Goal: Information Seeking & Learning: Learn about a topic

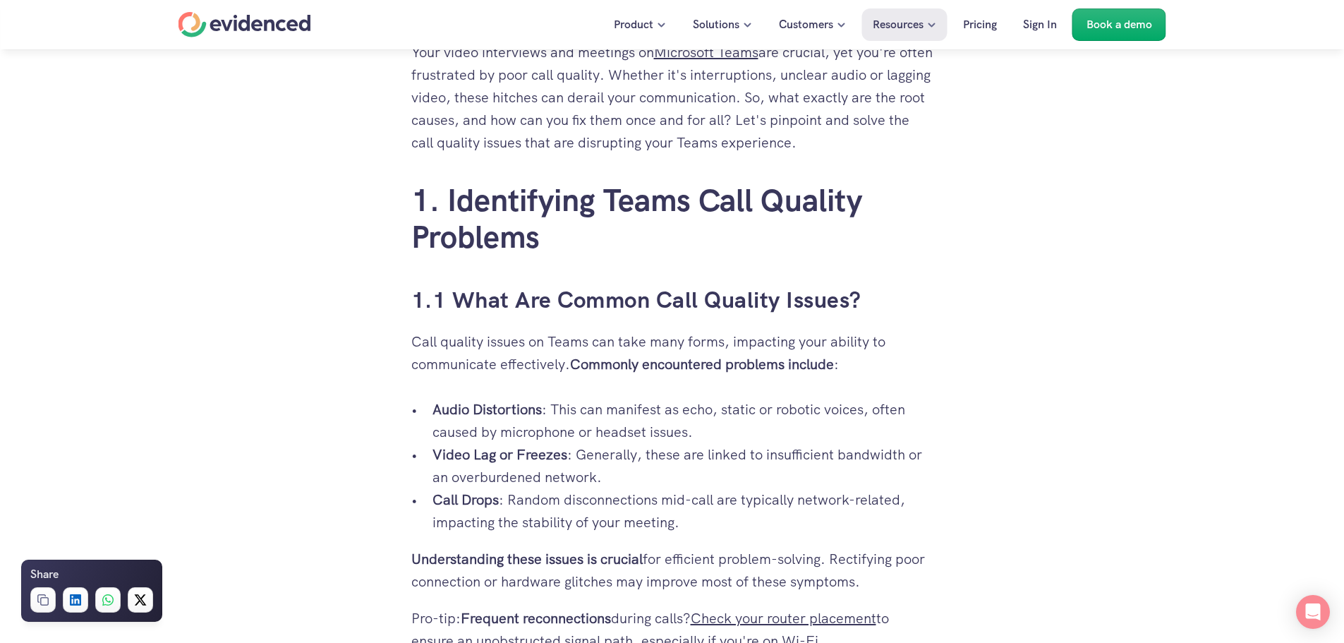
scroll to position [847, 0]
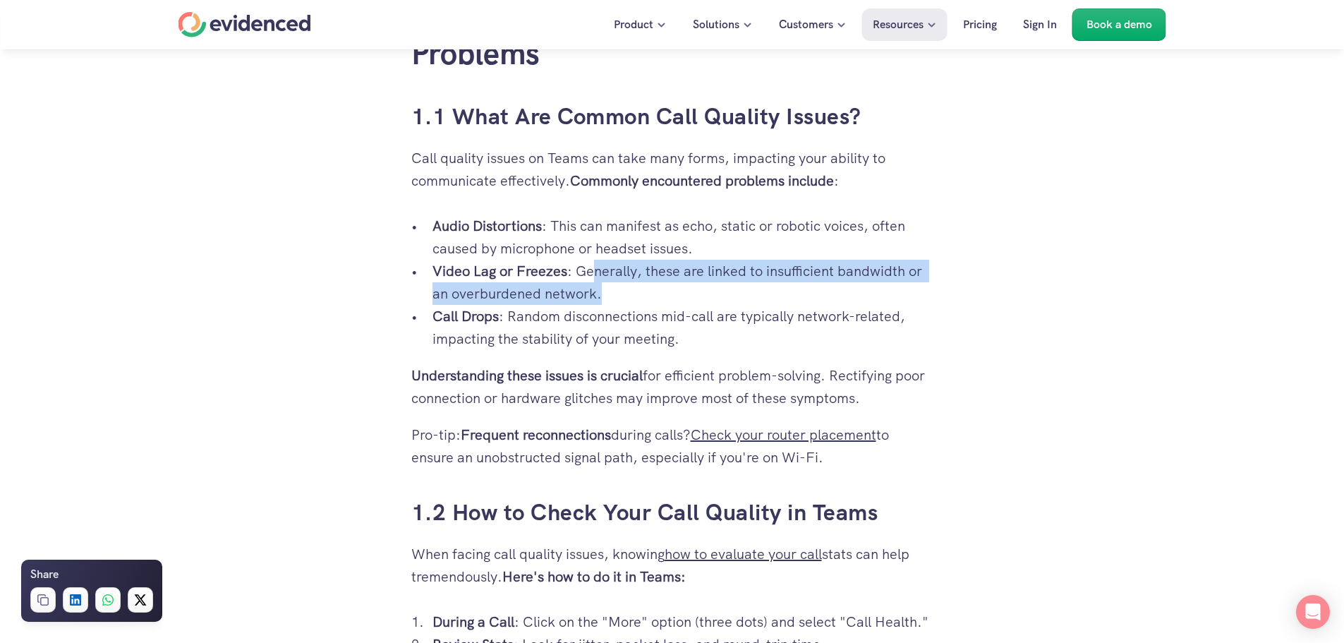
drag, startPoint x: 593, startPoint y: 270, endPoint x: 612, endPoint y: 289, distance: 26.4
click at [612, 289] on p "Video Lag or Freezes : Generally, these are linked to insufficient bandwidth or…" at bounding box center [682, 282] width 501 height 45
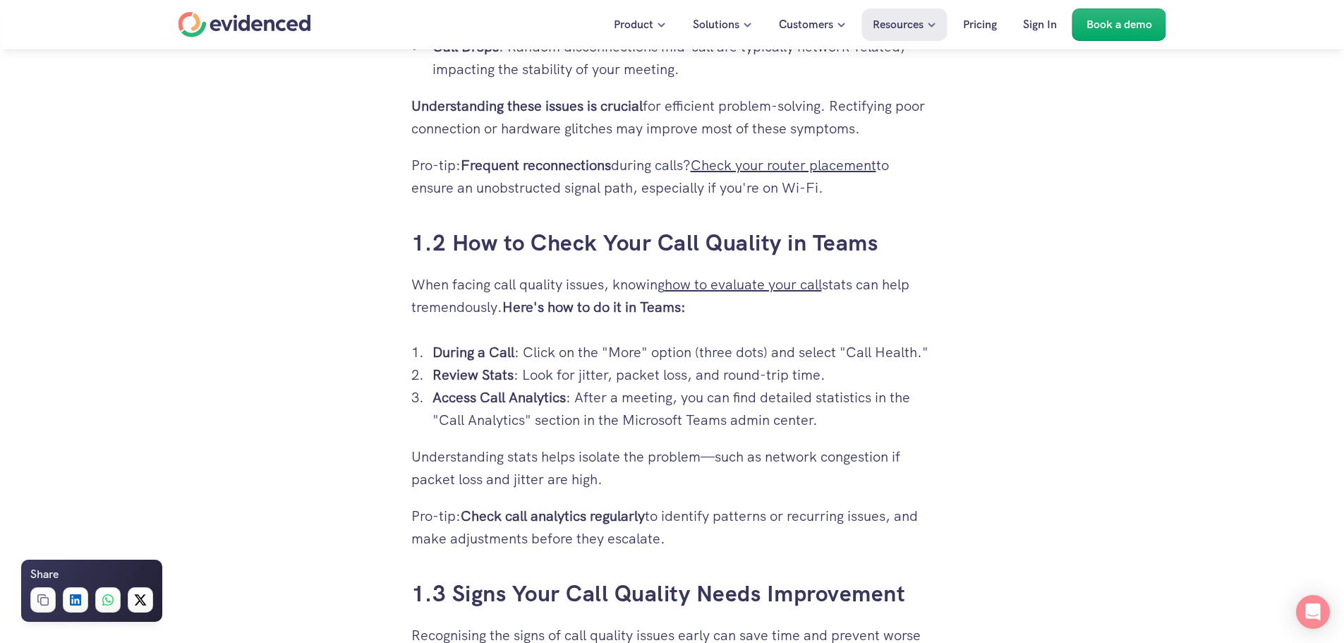
scroll to position [1129, 0]
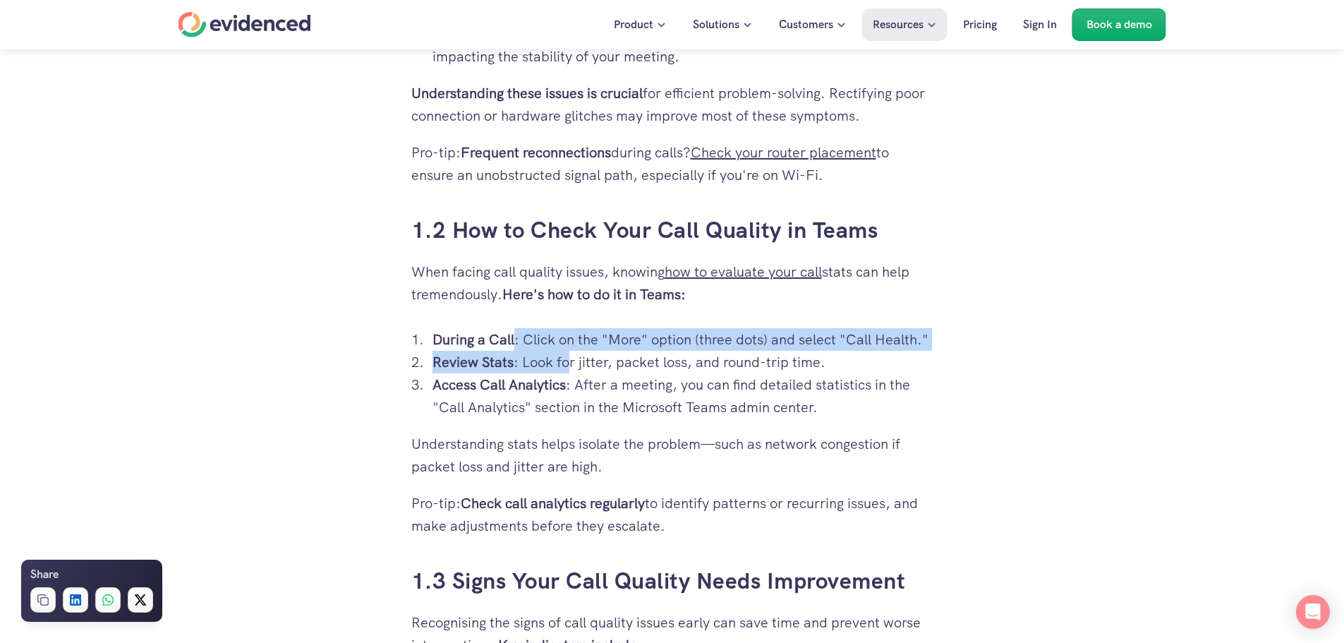
drag, startPoint x: 516, startPoint y: 339, endPoint x: 565, endPoint y: 356, distance: 51.8
click at [565, 356] on ol "During a Call : Click on the "More" option (three dots) and select "Call Health…" at bounding box center [672, 373] width 522 height 90
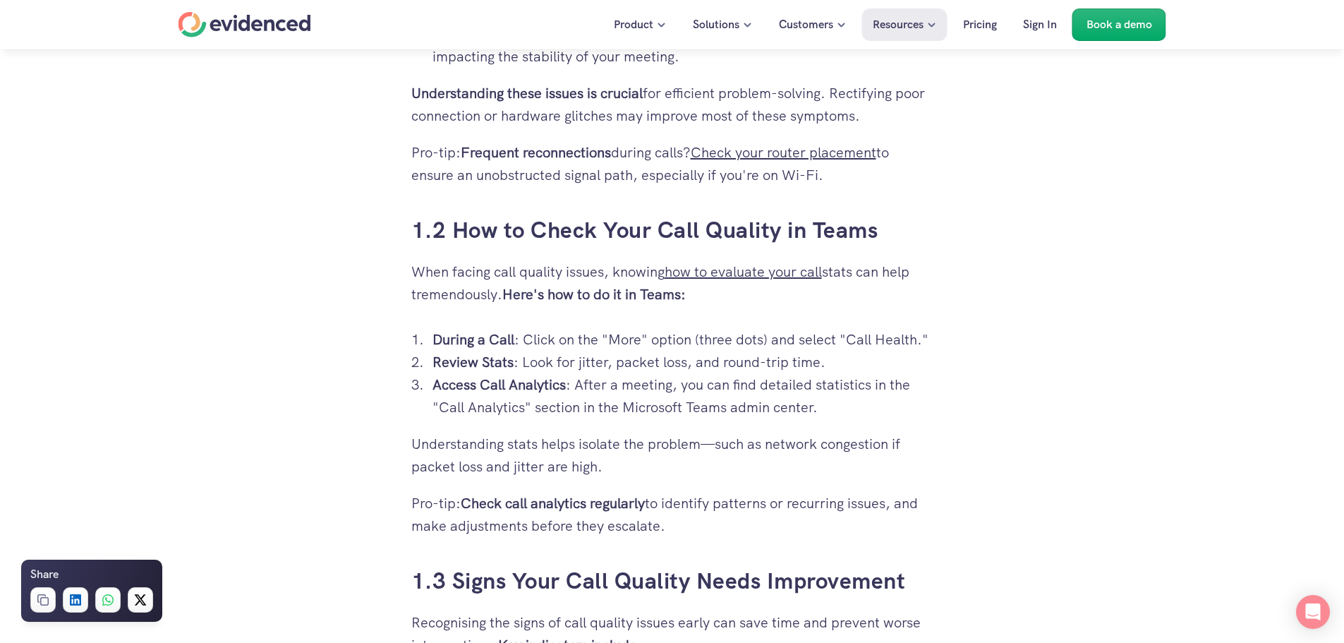
click at [572, 357] on p "Review Stats : Look for jitter, packet loss, and round-trip time." at bounding box center [682, 362] width 501 height 23
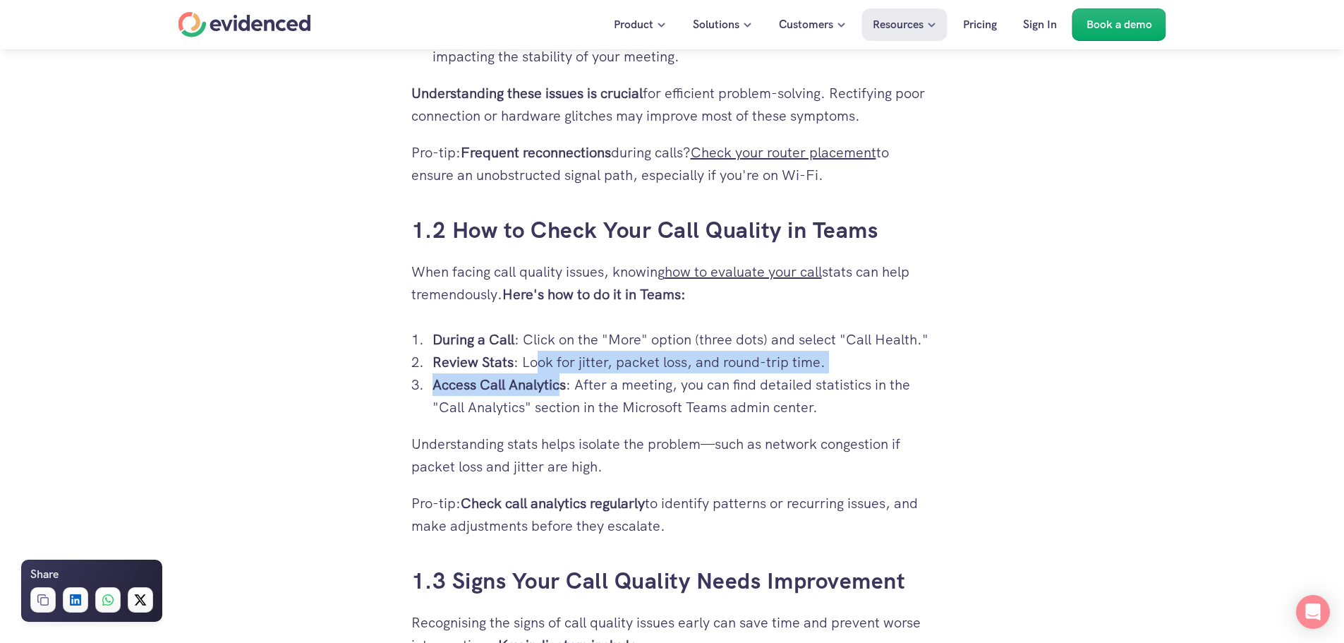
drag, startPoint x: 535, startPoint y: 364, endPoint x: 560, endPoint y: 373, distance: 26.8
click at [560, 373] on ol "During a Call : Click on the "More" option (three dots) and select "Call Health…" at bounding box center [672, 373] width 522 height 90
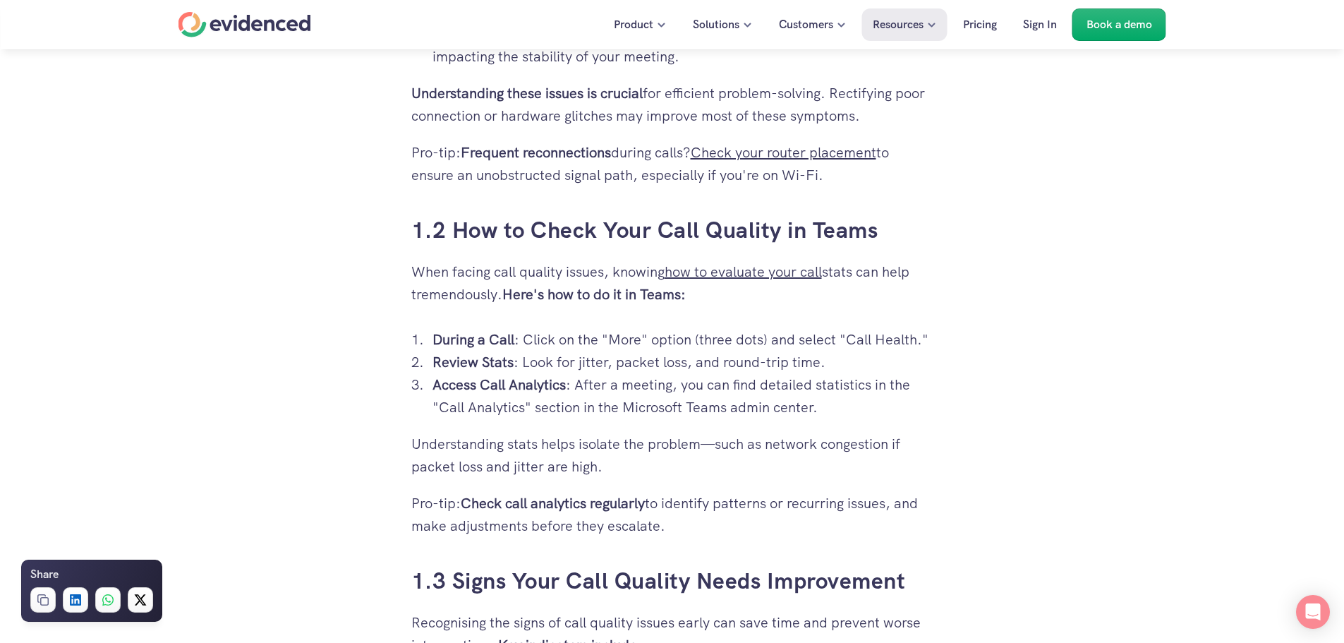
click at [572, 385] on p "Access Call Analytics : After a meeting, you can find detailed statistics in th…" at bounding box center [682, 395] width 501 height 45
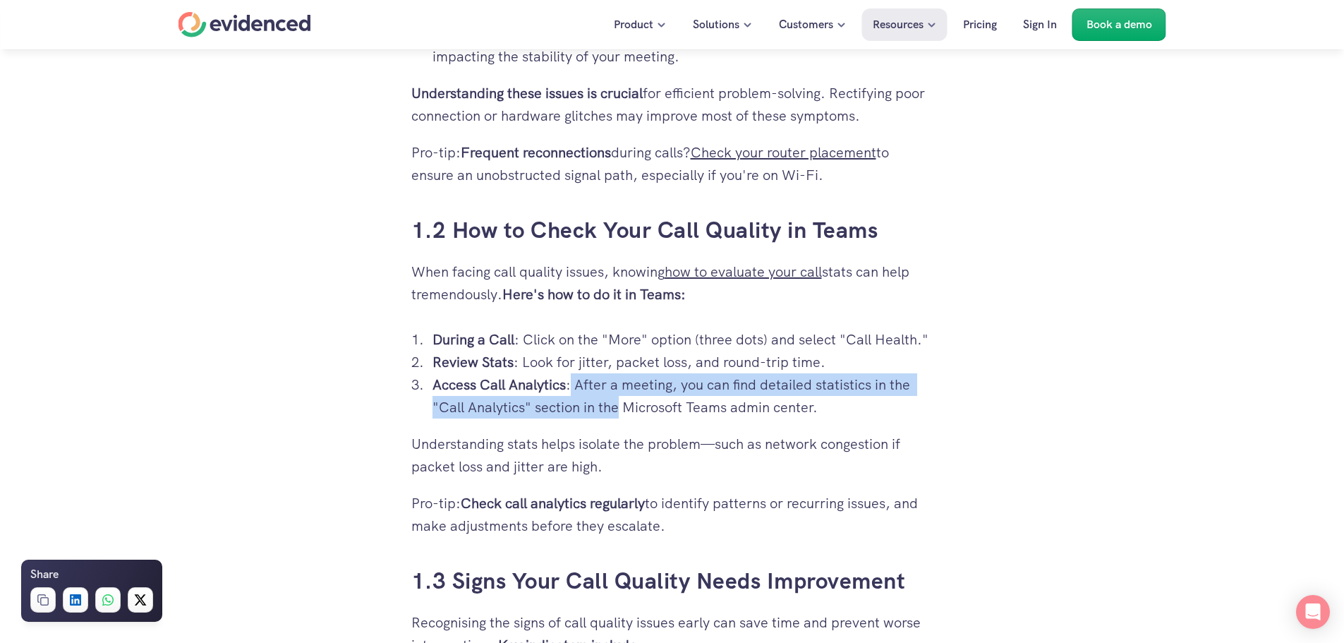
drag, startPoint x: 572, startPoint y: 385, endPoint x: 614, endPoint y: 403, distance: 45.9
click at [614, 403] on p "Access Call Analytics : After a meeting, you can find detailed statistics in th…" at bounding box center [682, 395] width 501 height 45
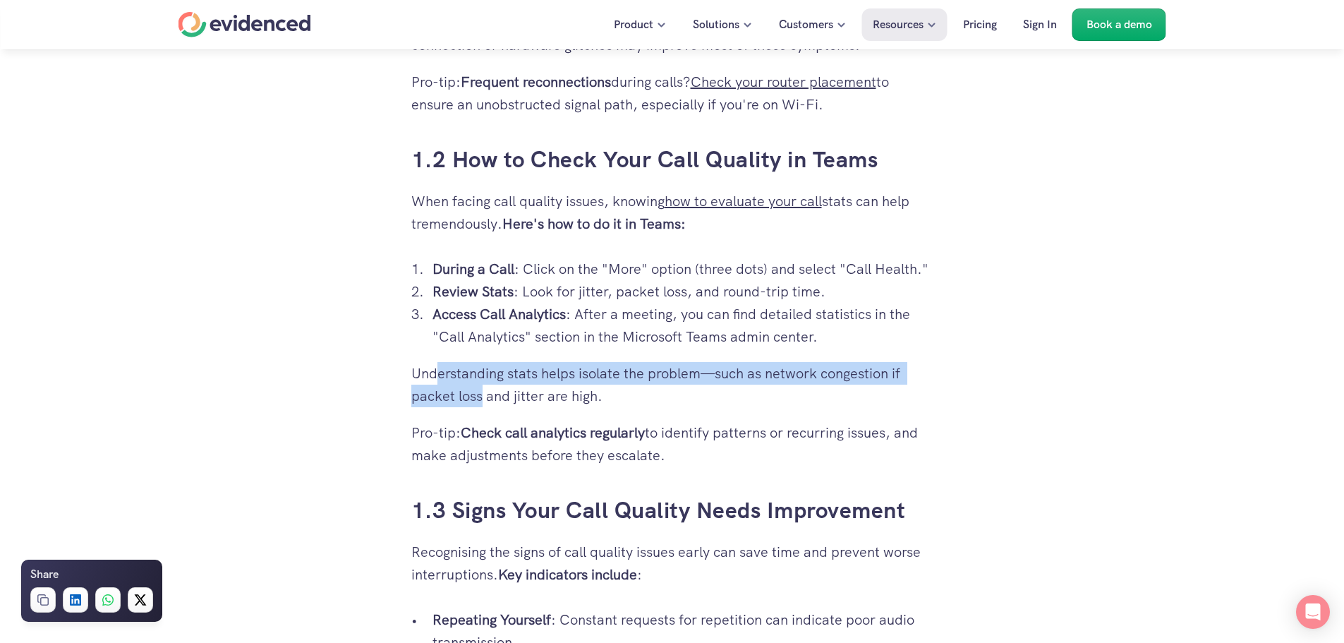
drag, startPoint x: 439, startPoint y: 377, endPoint x: 483, endPoint y: 387, distance: 45.5
click at [483, 387] on p "Understanding stats helps isolate the problem—such as network congestion if pac…" at bounding box center [672, 384] width 522 height 45
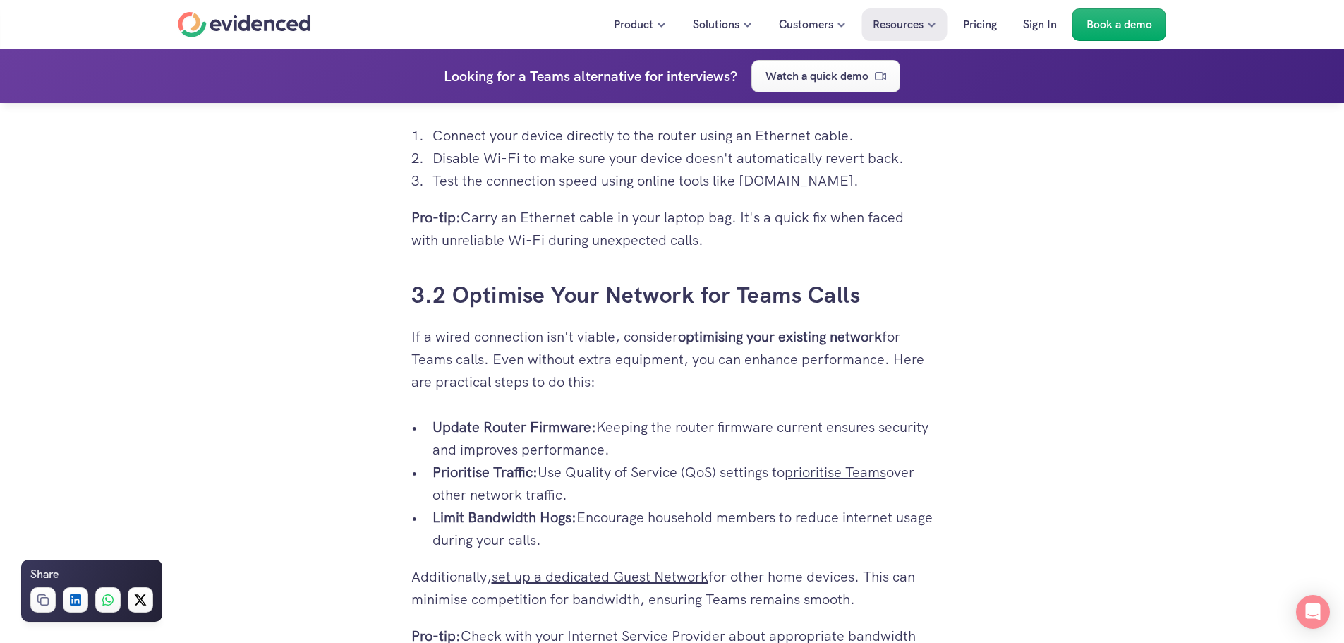
scroll to position [3880, 0]
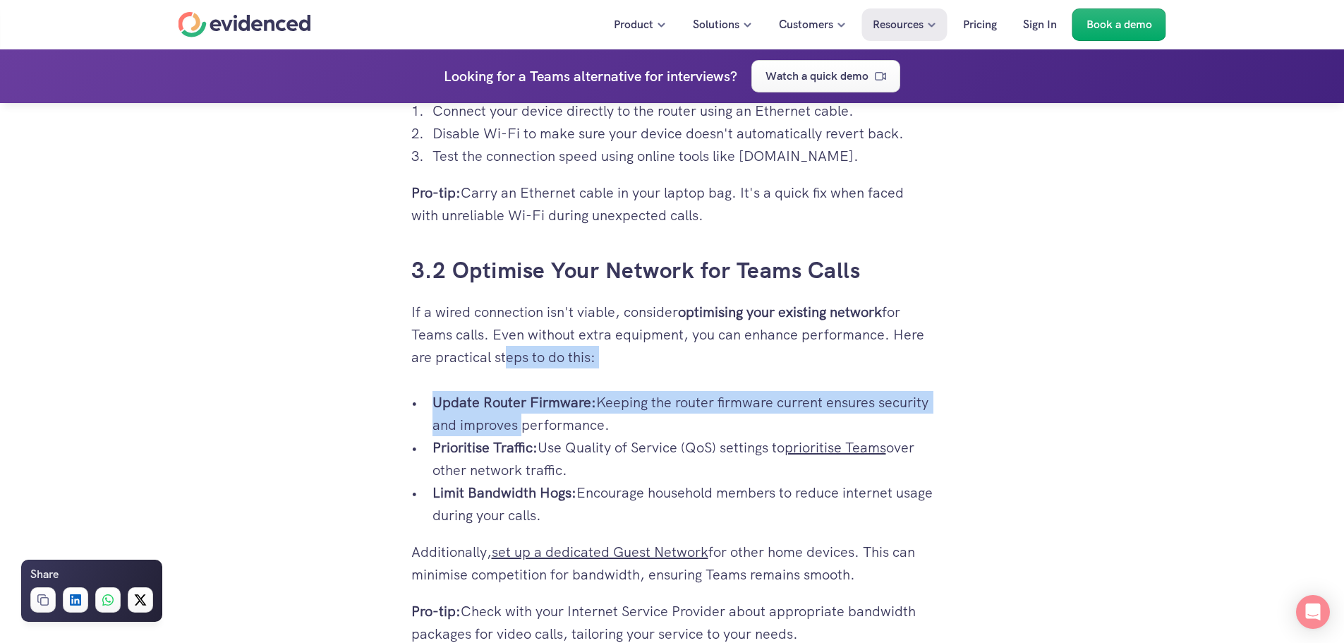
drag, startPoint x: 505, startPoint y: 379, endPoint x: 517, endPoint y: 421, distance: 44.0
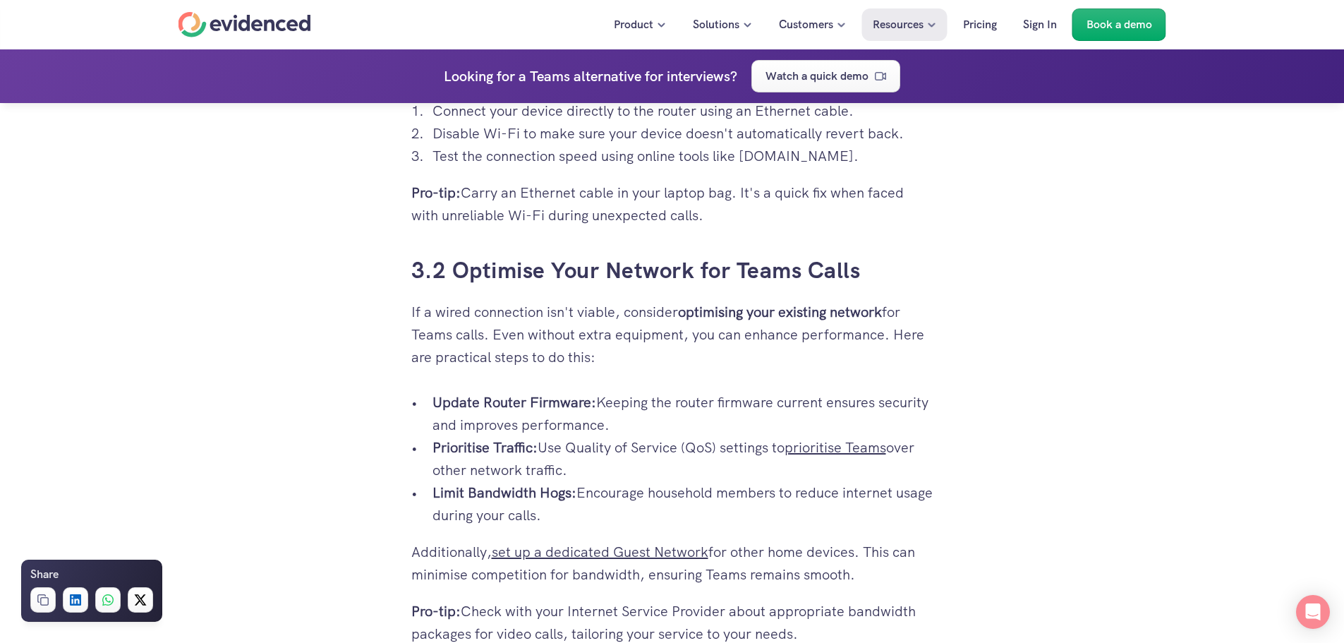
click at [540, 448] on p "Prioritise Traffic: Use Quality of Service (QoS) settings to prioritise Teams o…" at bounding box center [682, 458] width 501 height 45
drag, startPoint x: 581, startPoint y: 495, endPoint x: 597, endPoint y: 514, distance: 24.0
click at [597, 514] on p "Limit Bandwidth Hogs: Encourage household members to reduce internet usage duri…" at bounding box center [682, 503] width 501 height 45
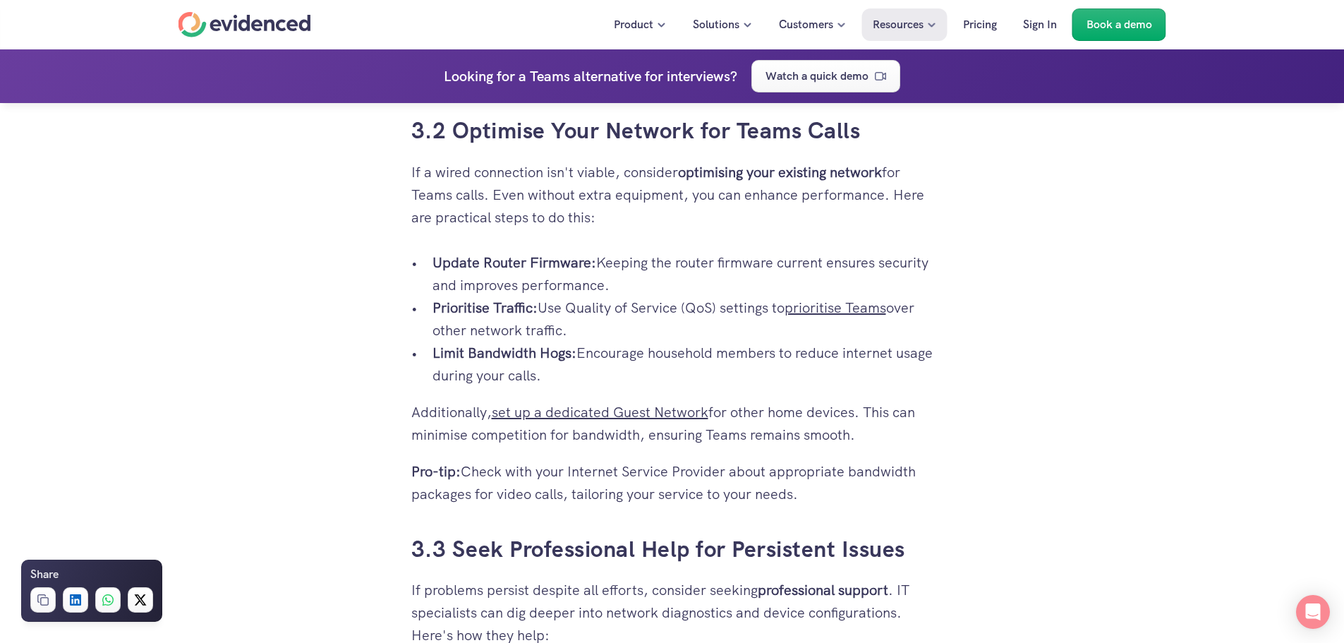
scroll to position [4021, 0]
drag, startPoint x: 854, startPoint y: 414, endPoint x: 866, endPoint y: 427, distance: 17.0
click at [866, 427] on p "Additionally, set up a dedicated Guest Network for other home devices. This can…" at bounding box center [672, 421] width 522 height 45
drag, startPoint x: 800, startPoint y: 480, endPoint x: 621, endPoint y: 464, distance: 179.9
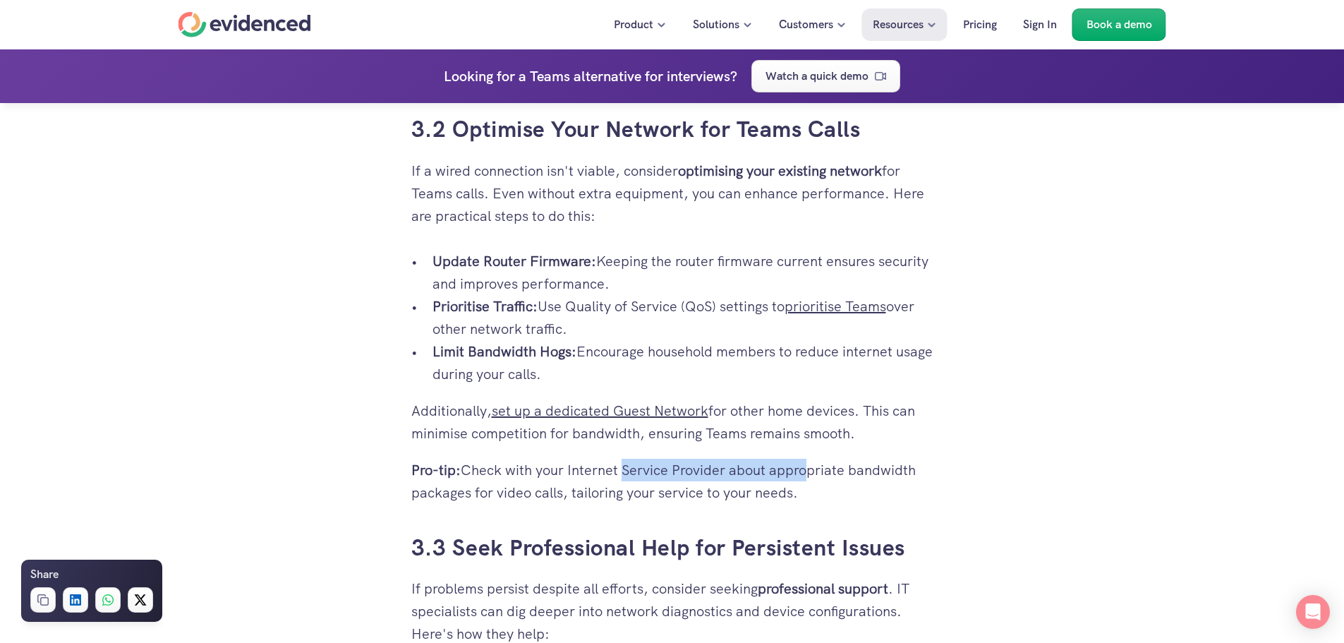
click at [621, 464] on p "Pro-tip: Check with your Internet Service Provider about appropriate bandwidth …" at bounding box center [672, 481] width 522 height 45
click at [530, 469] on p "Pro-tip: Check with your Internet Service Provider about appropriate bandwidth …" at bounding box center [672, 481] width 522 height 45
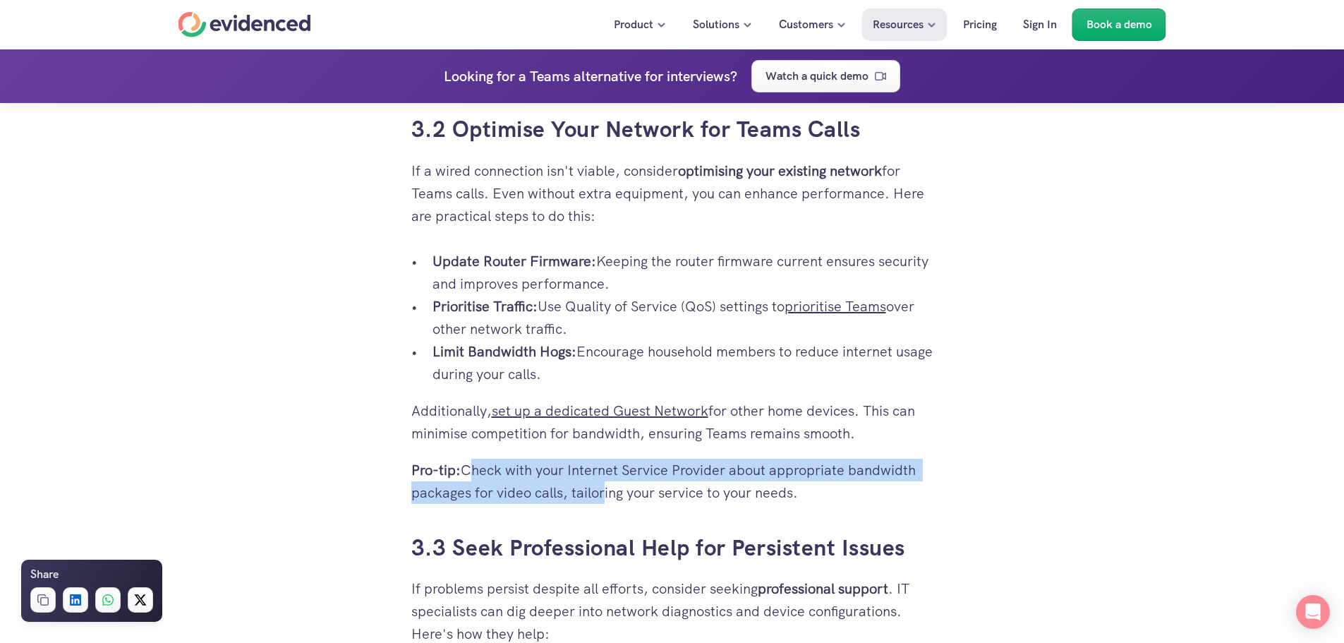
drag, startPoint x: 464, startPoint y: 468, endPoint x: 596, endPoint y: 486, distance: 133.1
click at [596, 486] on p "Pro-tip: Check with your Internet Service Provider about appropriate bandwidth …" at bounding box center [672, 481] width 522 height 45
drag, startPoint x: 691, startPoint y: 485, endPoint x: 692, endPoint y: 470, distance: 14.9
click at [692, 470] on p "Pro-tip: Check with your Internet Service Provider about appropriate bandwidth …" at bounding box center [672, 481] width 522 height 45
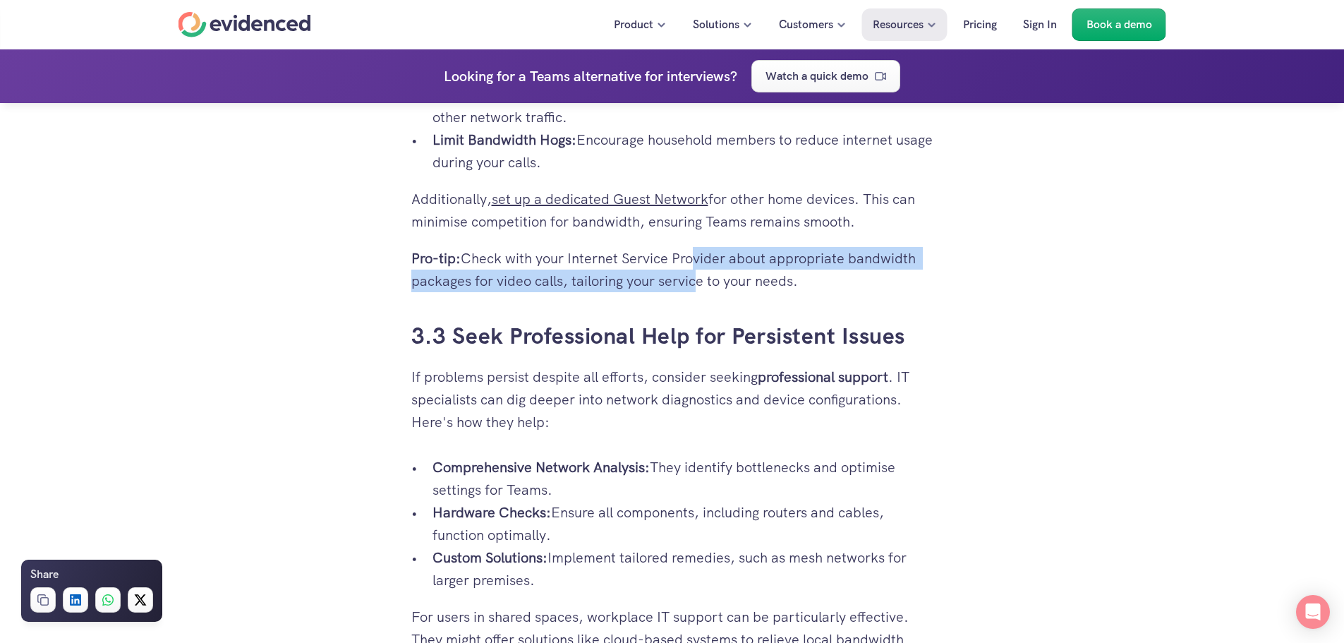
scroll to position [4163, 0]
